Goal: Navigation & Orientation: Find specific page/section

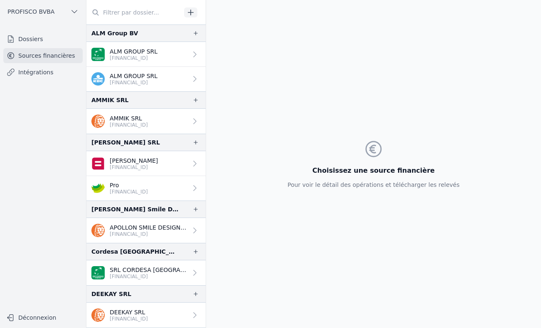
click at [37, 37] on link "Dossiers" at bounding box center [42, 39] width 79 height 15
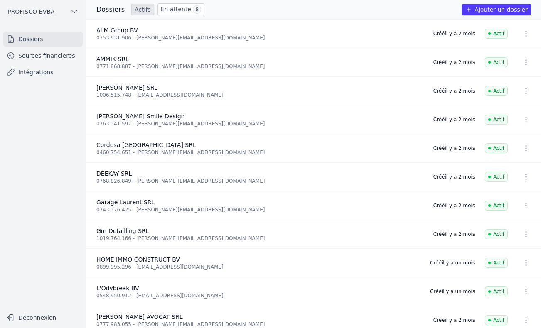
click at [164, 8] on link "En attente 8" at bounding box center [180, 9] width 47 height 12
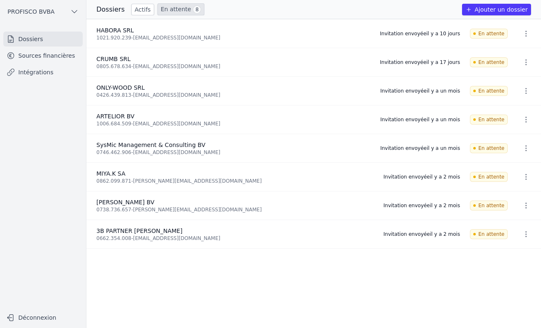
click at [137, 13] on link "Actifs" at bounding box center [142, 10] width 23 height 12
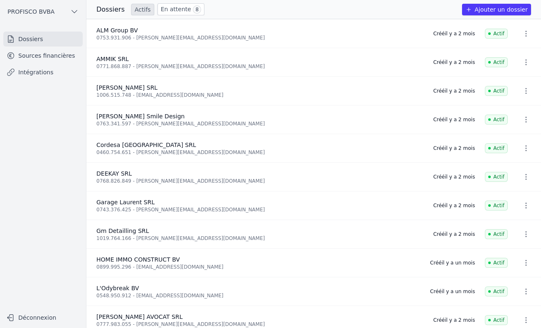
click at [174, 13] on link "En attente 8" at bounding box center [180, 9] width 47 height 12
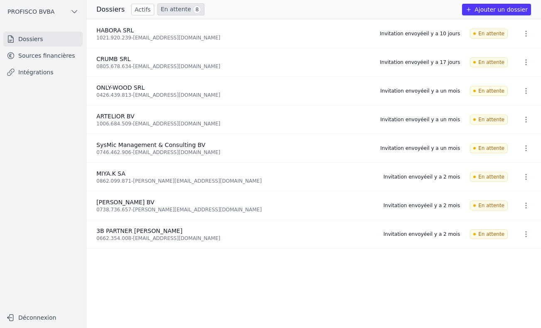
click at [50, 74] on link "Intégrations" at bounding box center [42, 72] width 79 height 15
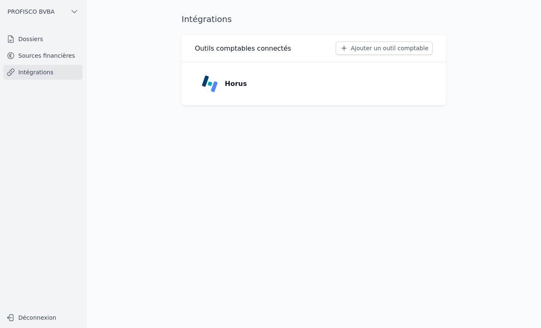
click at [54, 55] on link "Sources financières" at bounding box center [42, 55] width 79 height 15
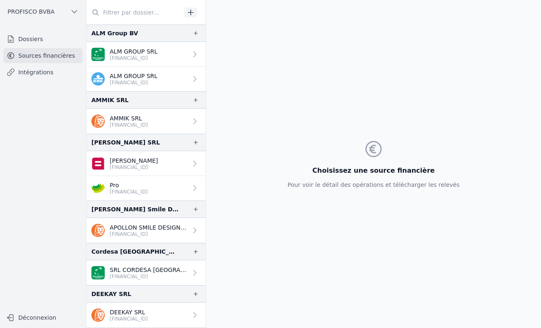
click at [52, 40] on link "Dossiers" at bounding box center [42, 39] width 79 height 15
